Goal: Download file/media

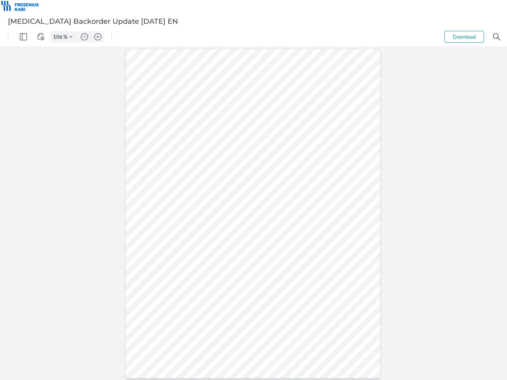
click at [23, 37] on img "Panel" at bounding box center [23, 36] width 7 height 7
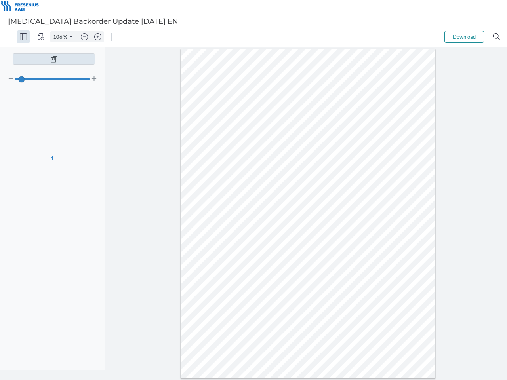
click at [41, 37] on img "View Controls" at bounding box center [40, 36] width 7 height 7
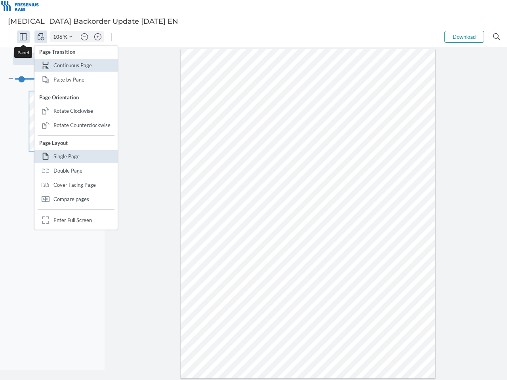
click at [59, 37] on input "106" at bounding box center [57, 36] width 13 height 7
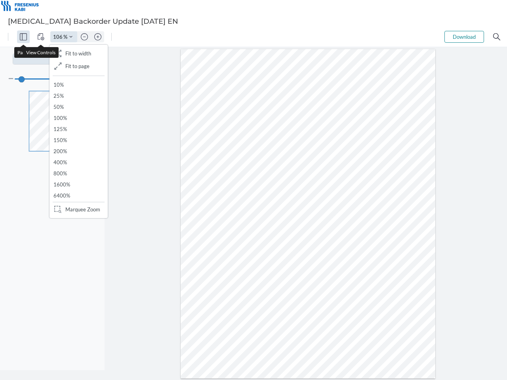
click at [71, 37] on img "Zoom Controls" at bounding box center [70, 36] width 3 height 3
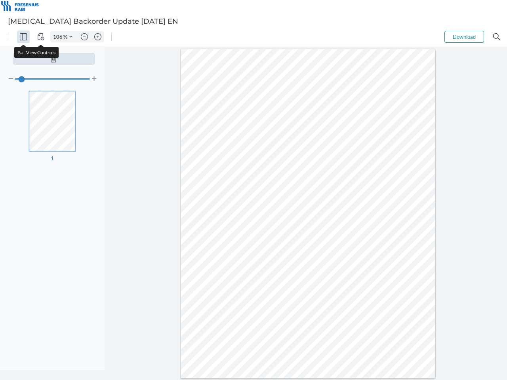
click at [84, 37] on img "Zoom out" at bounding box center [84, 36] width 7 height 7
click at [98, 37] on img "Zoom in" at bounding box center [97, 36] width 7 height 7
type input "106"
click at [464, 37] on button "Download" at bounding box center [464, 37] width 40 height 12
click at [497, 37] on img "Search" at bounding box center [496, 36] width 7 height 7
